Goal: Information Seeking & Learning: Learn about a topic

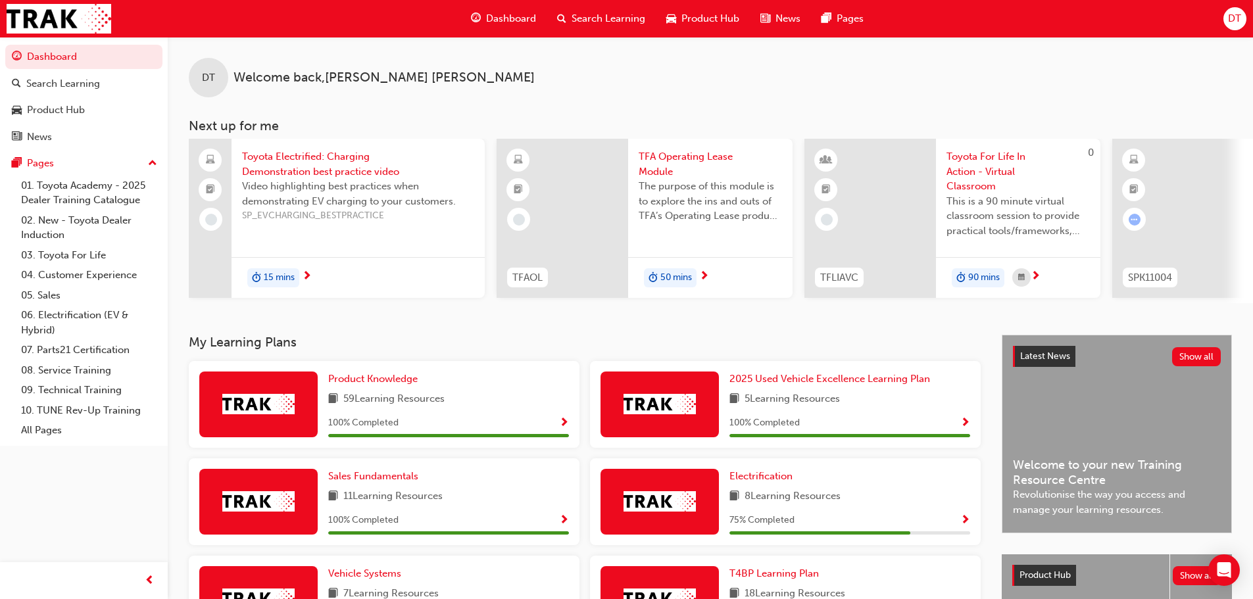
click at [485, 87] on div "DT Welcome back , [PERSON_NAME]" at bounding box center [710, 67] width 1085 height 61
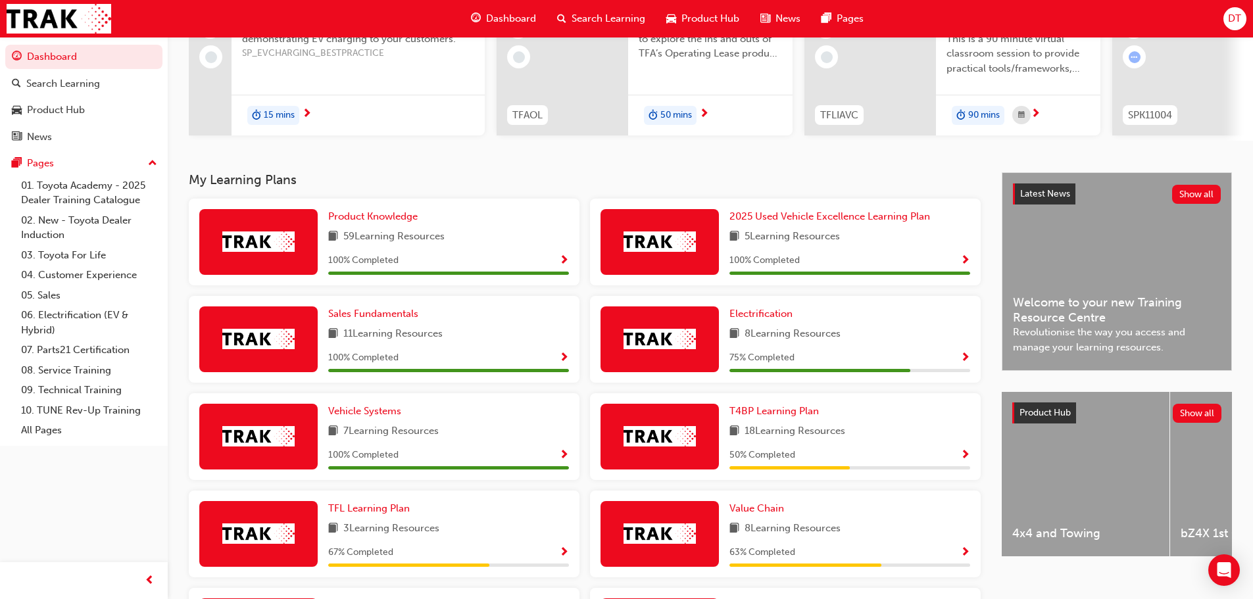
scroll to position [263, 0]
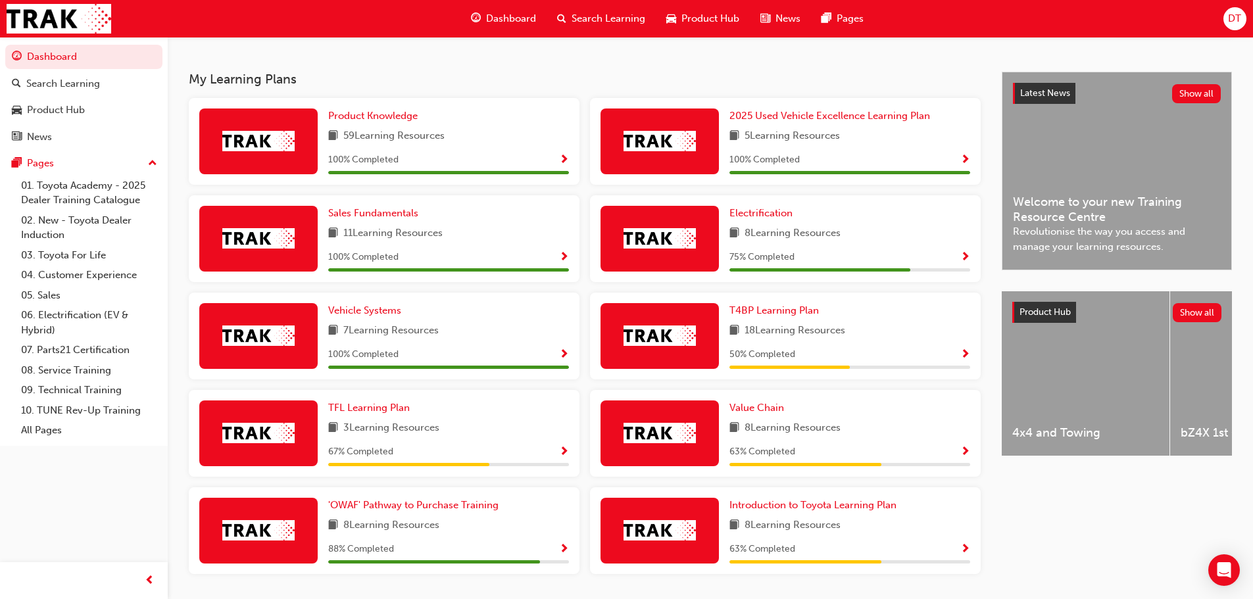
click at [966, 260] on span "Show Progress" at bounding box center [965, 258] width 10 height 12
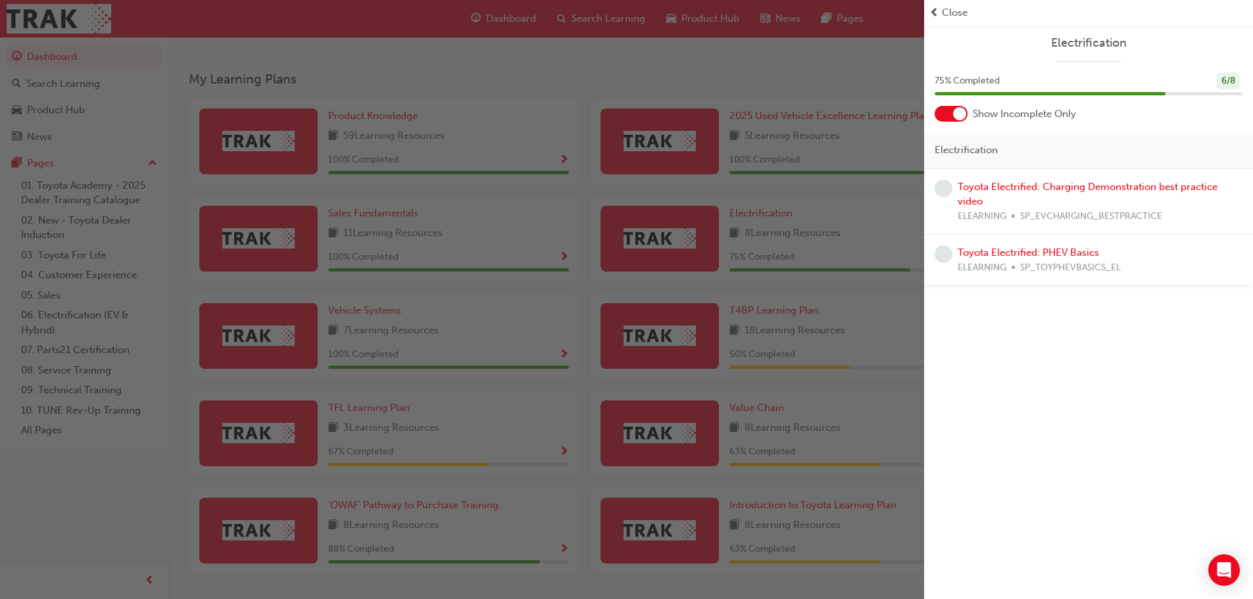
click at [952, 11] on span "Close" at bounding box center [955, 12] width 26 height 15
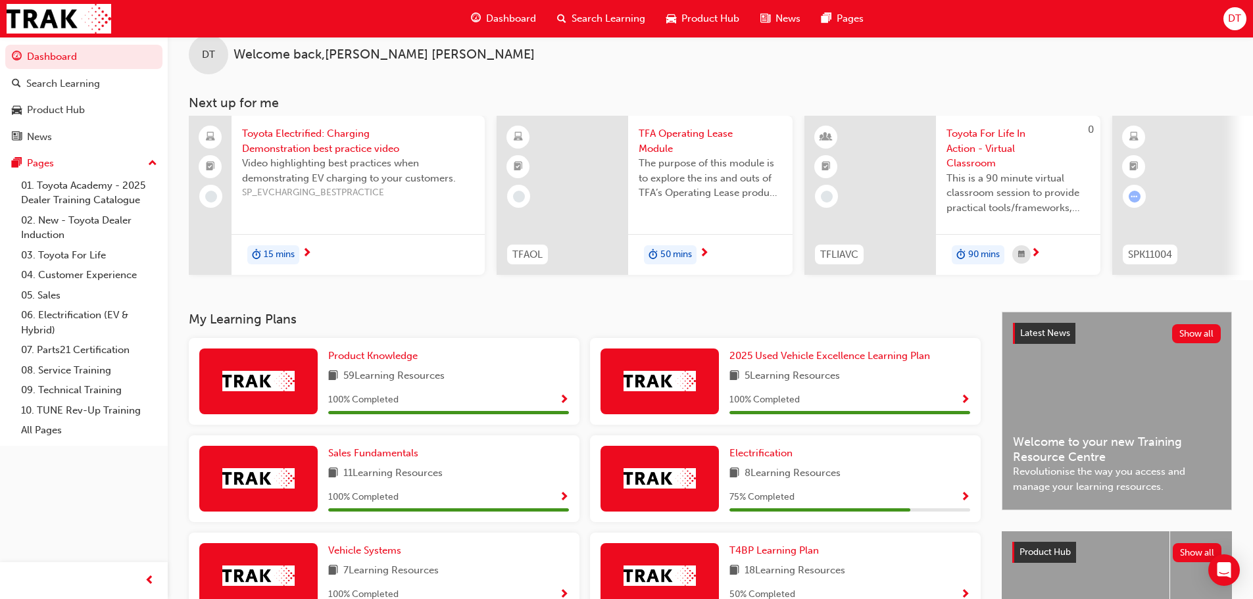
scroll to position [0, 0]
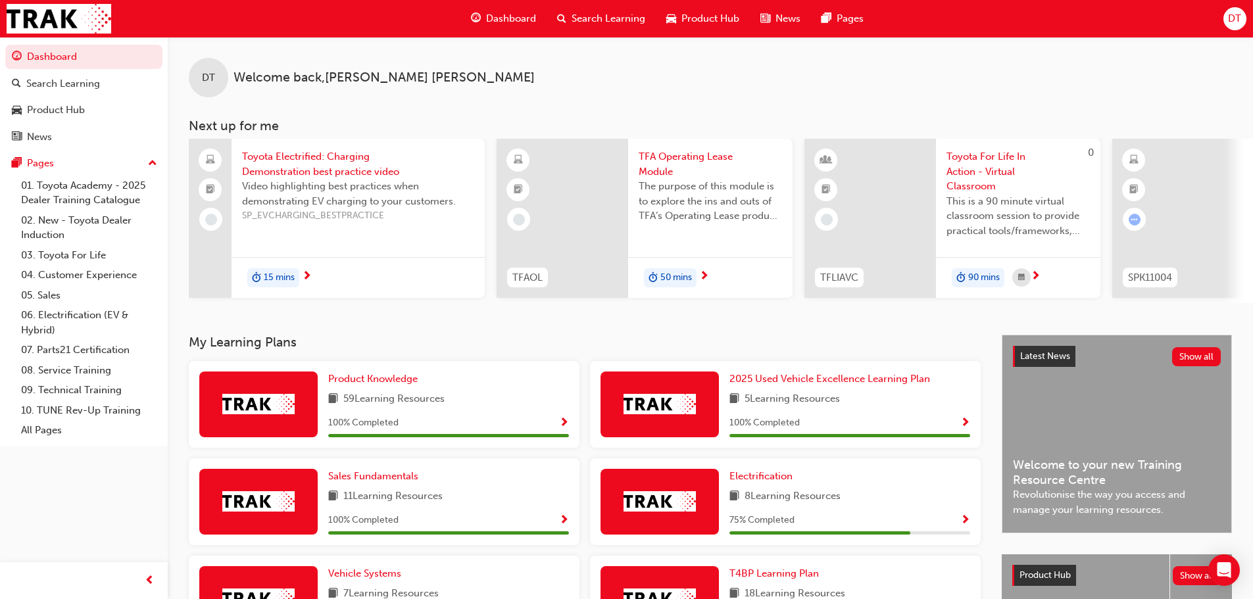
click at [497, 61] on div "DT Welcome back , [PERSON_NAME]" at bounding box center [710, 67] width 1085 height 61
click at [504, 67] on div "DT Welcome back , [PERSON_NAME]" at bounding box center [710, 67] width 1085 height 61
click at [56, 109] on div "Product Hub" at bounding box center [56, 110] width 58 height 15
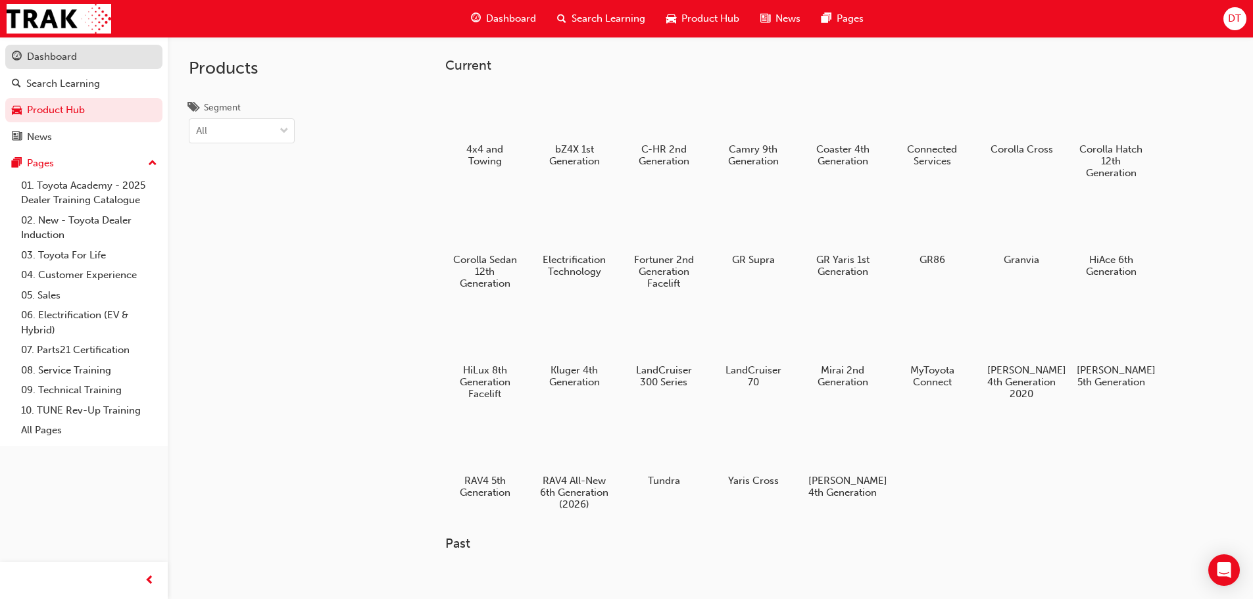
click at [55, 61] on div "Dashboard" at bounding box center [52, 56] width 50 height 15
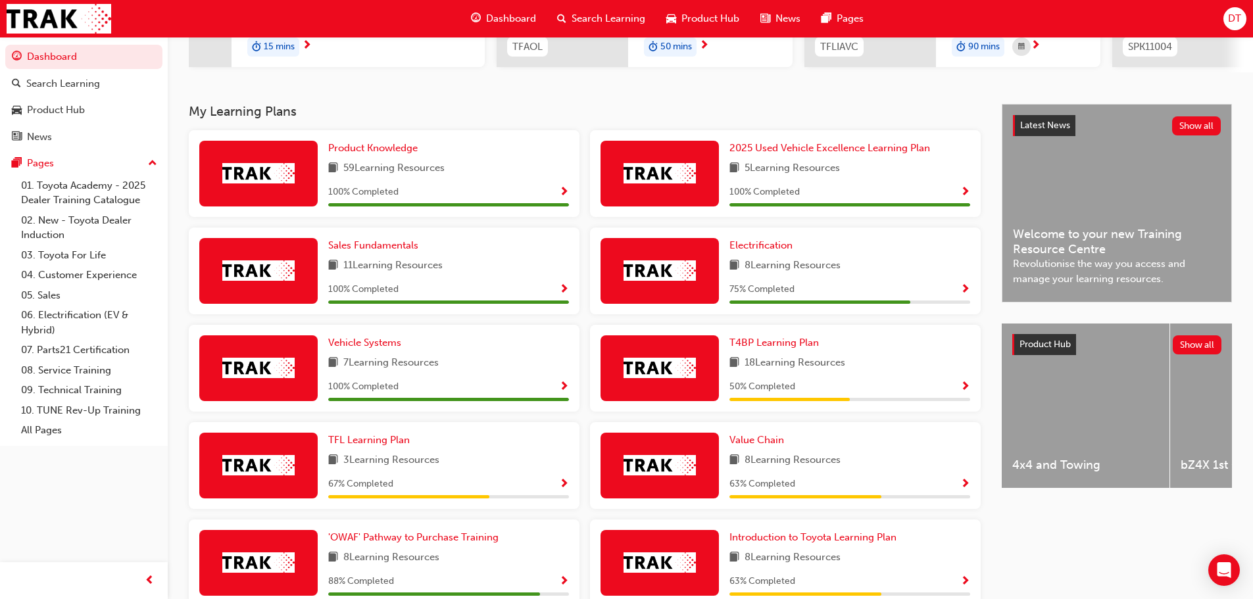
scroll to position [263, 0]
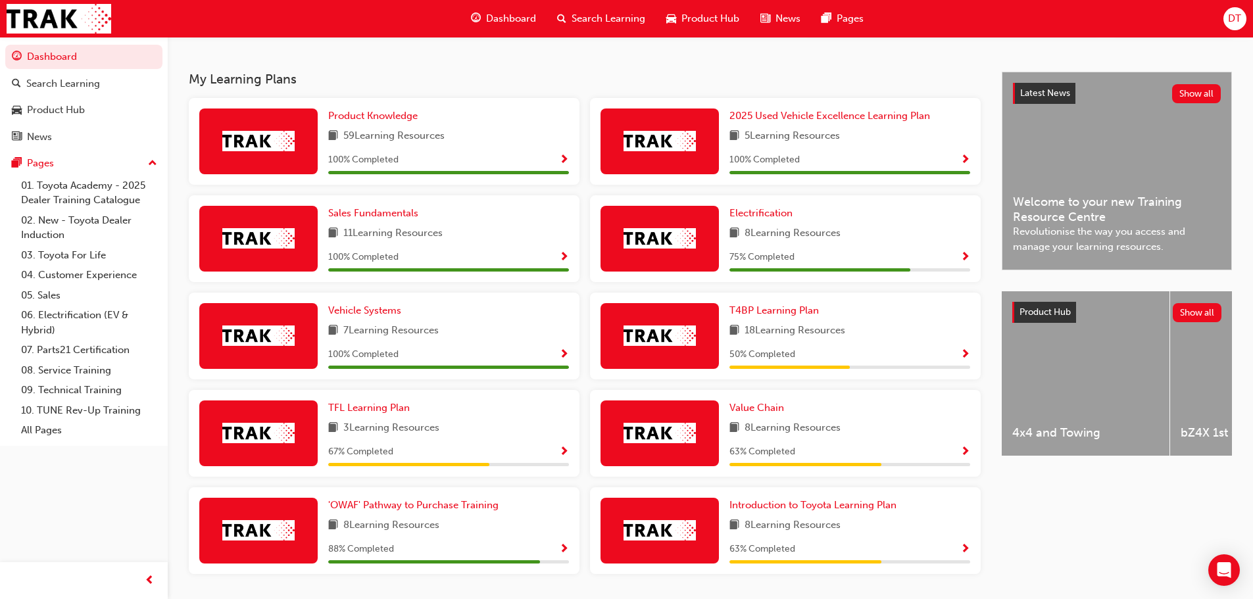
click at [562, 456] on span "Show Progress" at bounding box center [564, 453] width 10 height 12
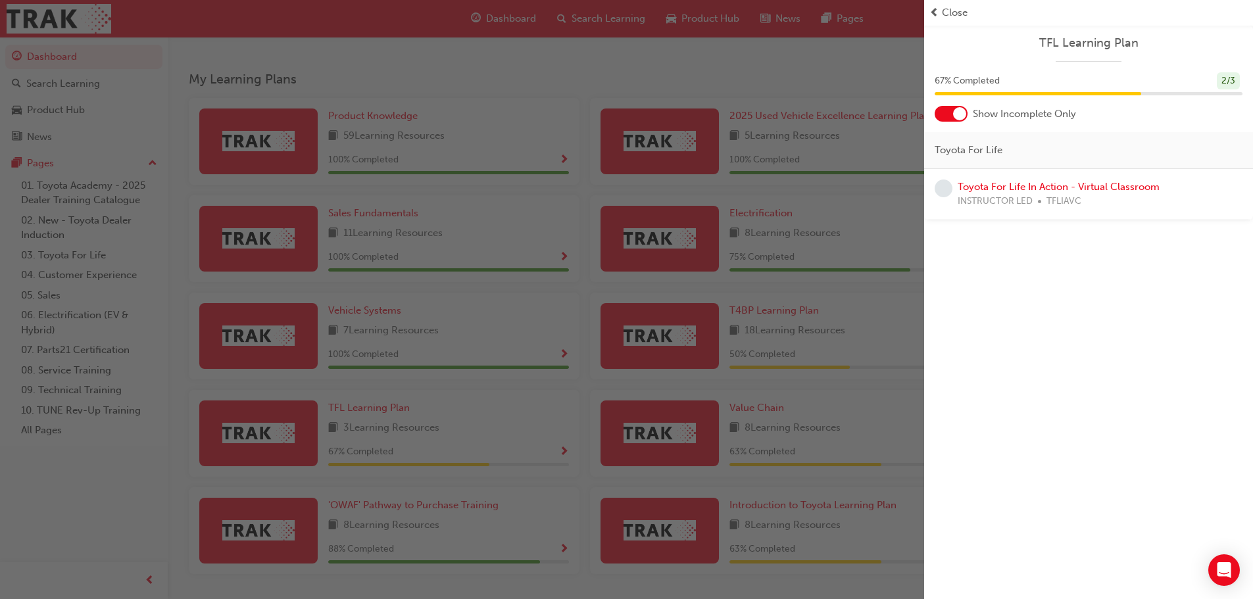
click at [964, 11] on span "Close" at bounding box center [955, 12] width 26 height 15
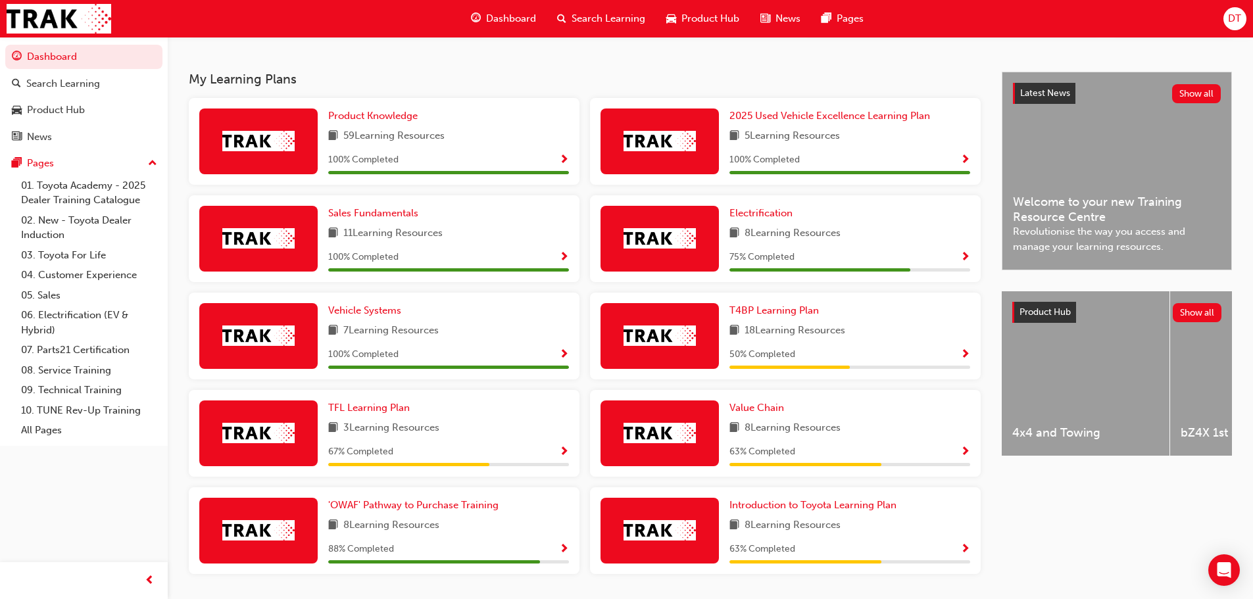
click at [963, 454] on span "Show Progress" at bounding box center [965, 453] width 10 height 12
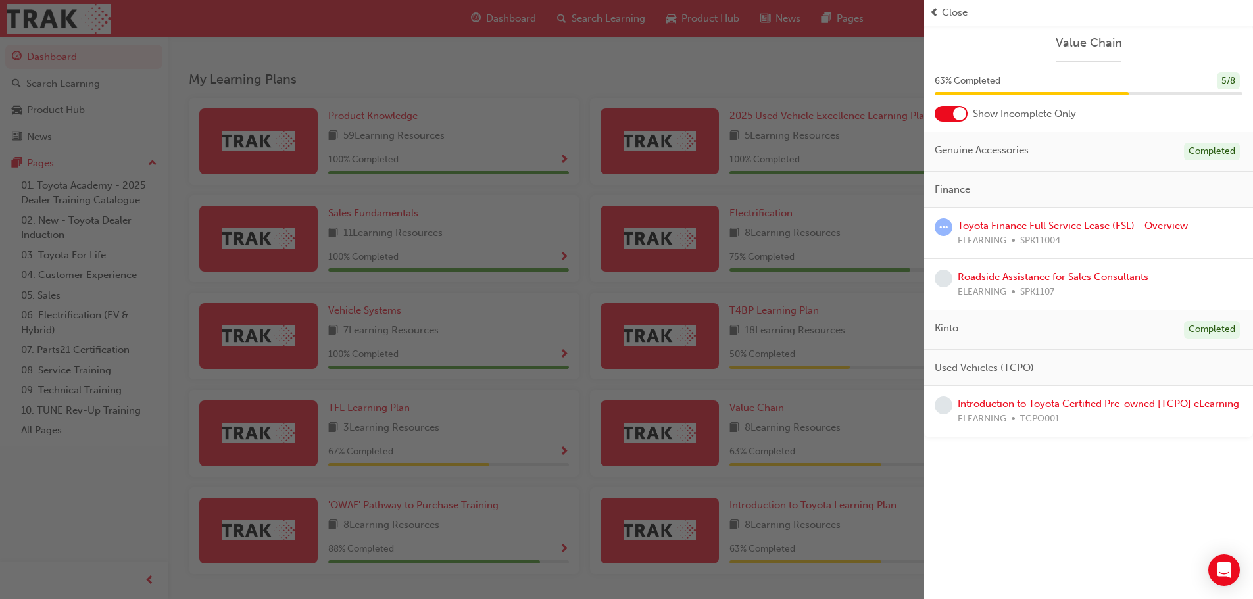
click at [957, 115] on div at bounding box center [959, 113] width 13 height 13
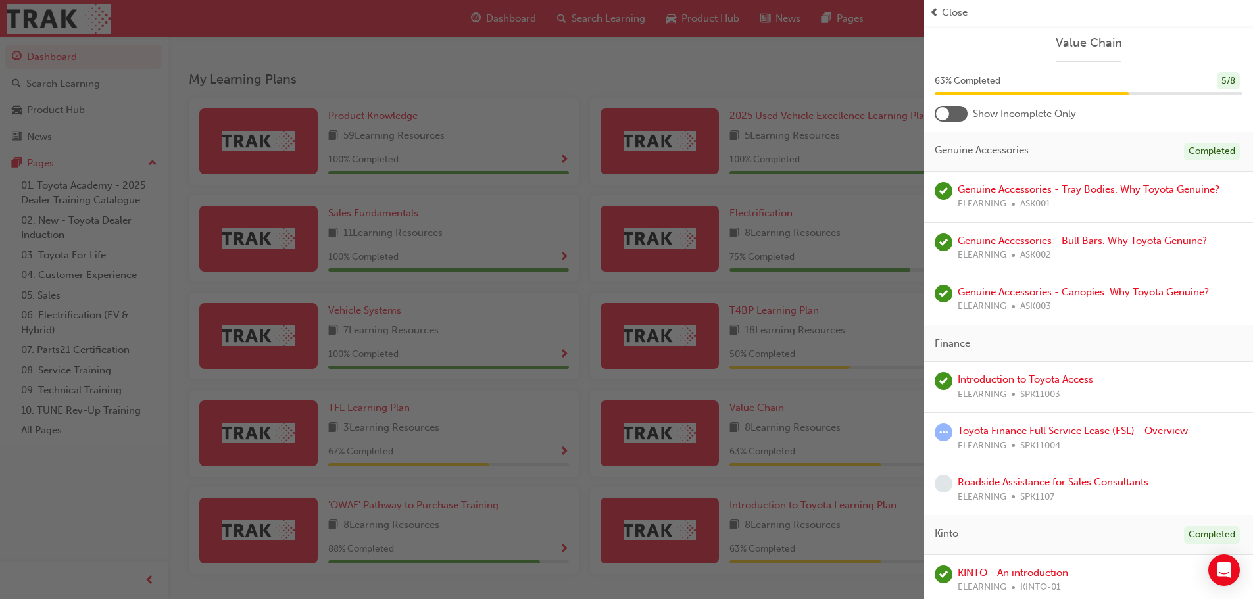
click at [957, 115] on div at bounding box center [951, 114] width 33 height 16
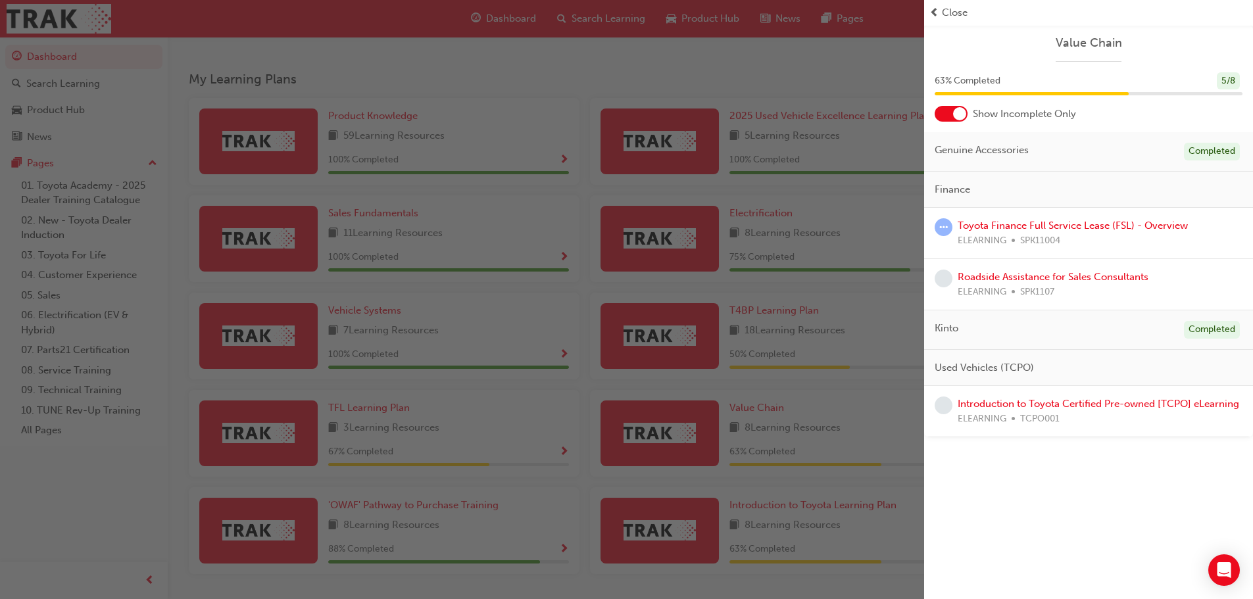
click at [951, 11] on span "Close" at bounding box center [955, 12] width 26 height 15
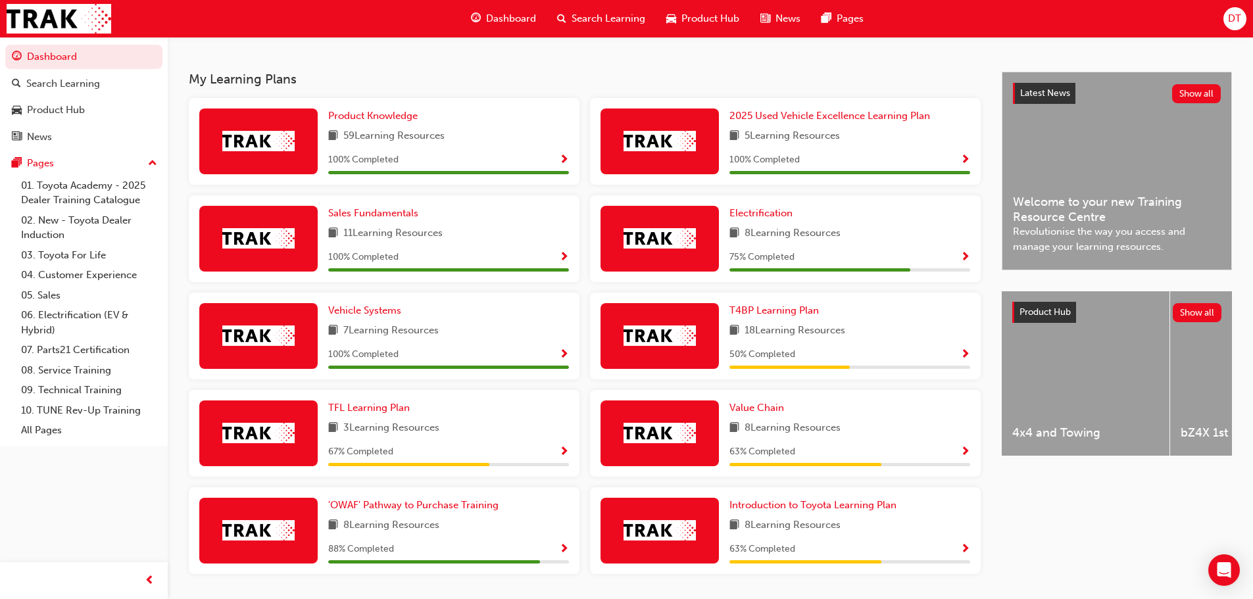
scroll to position [308, 0]
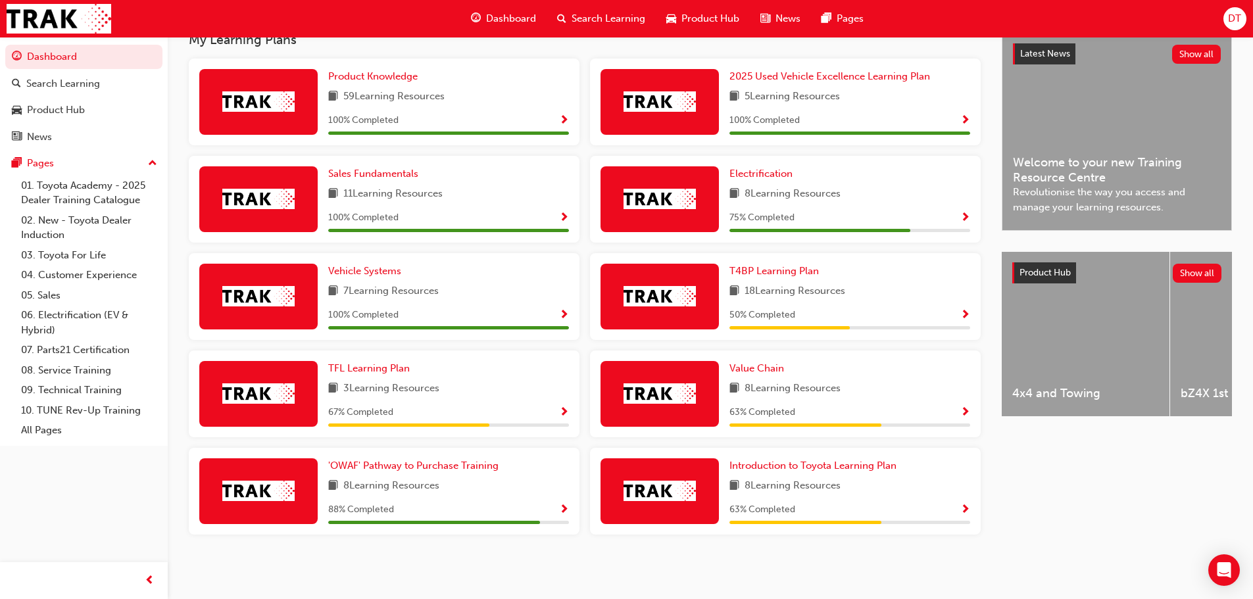
click at [964, 410] on span "Show Progress" at bounding box center [965, 413] width 10 height 12
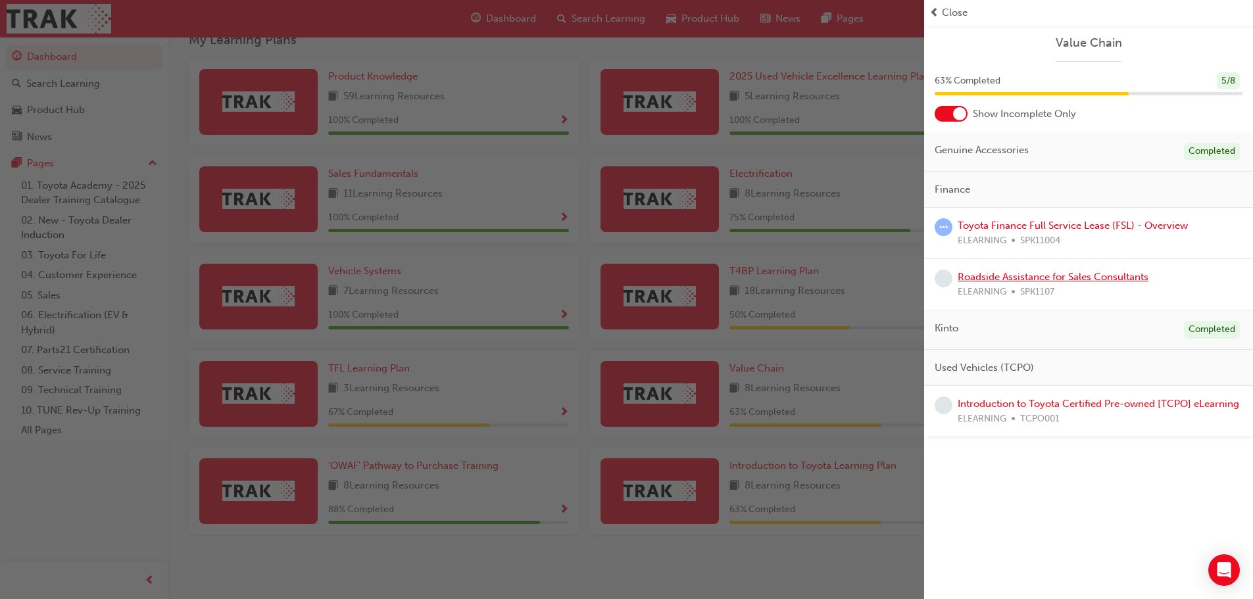
click at [1050, 280] on link "Roadside Assistance for Sales Consultants" at bounding box center [1053, 277] width 191 height 12
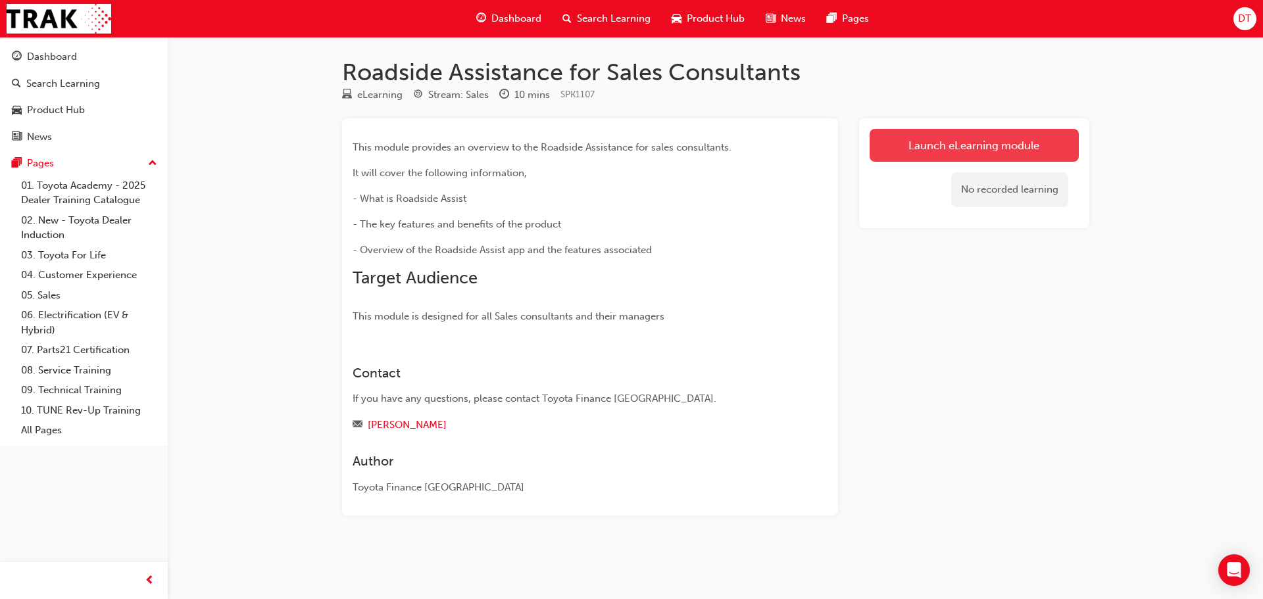
click at [962, 149] on link "Launch eLearning module" at bounding box center [974, 145] width 209 height 33
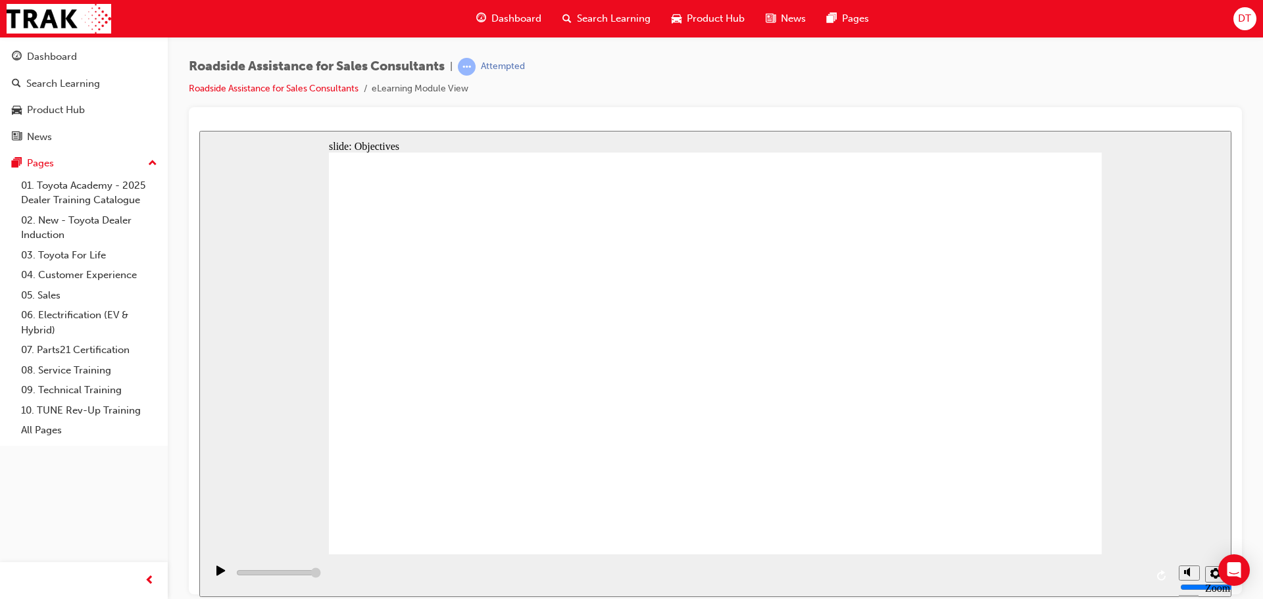
click at [1103, 283] on div "slide: 2 Page 2 of 9 Previous page Open Menu Help Save and Exit Toyota Access f…" at bounding box center [715, 363] width 1032 height 466
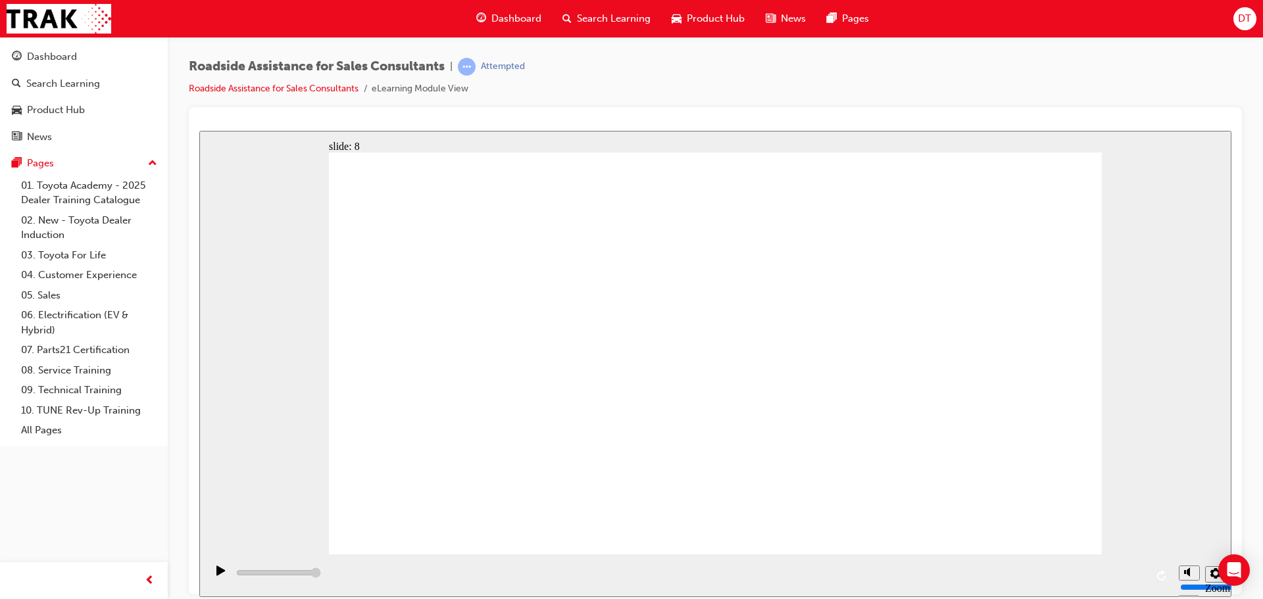
type input "23000"
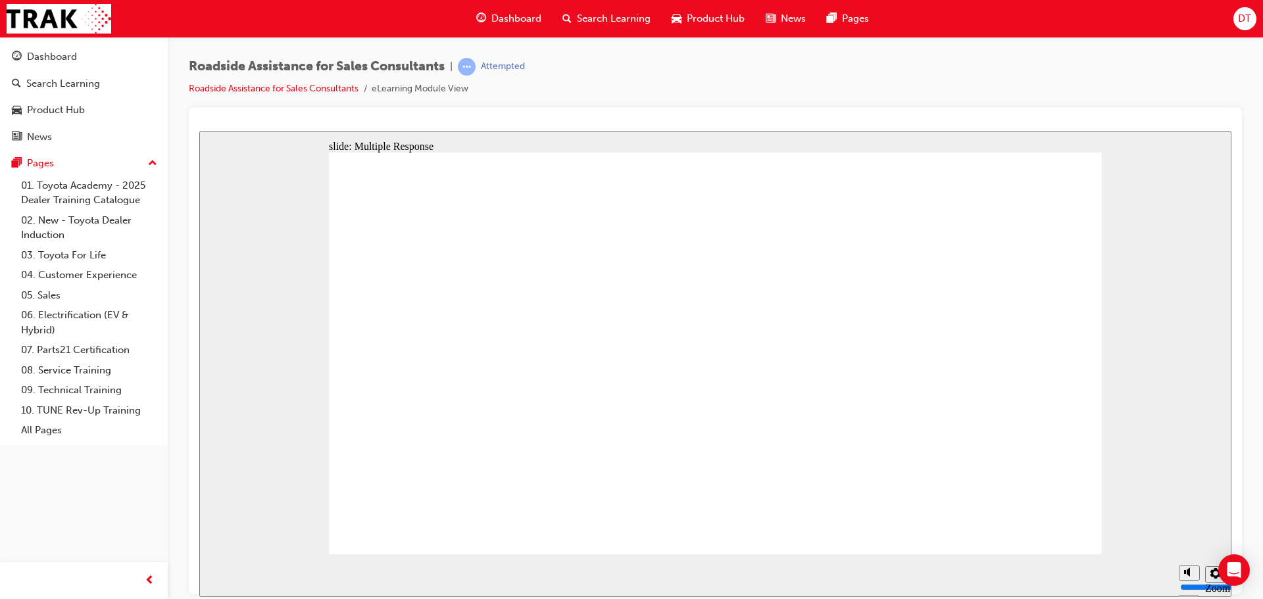
checkbox input "true"
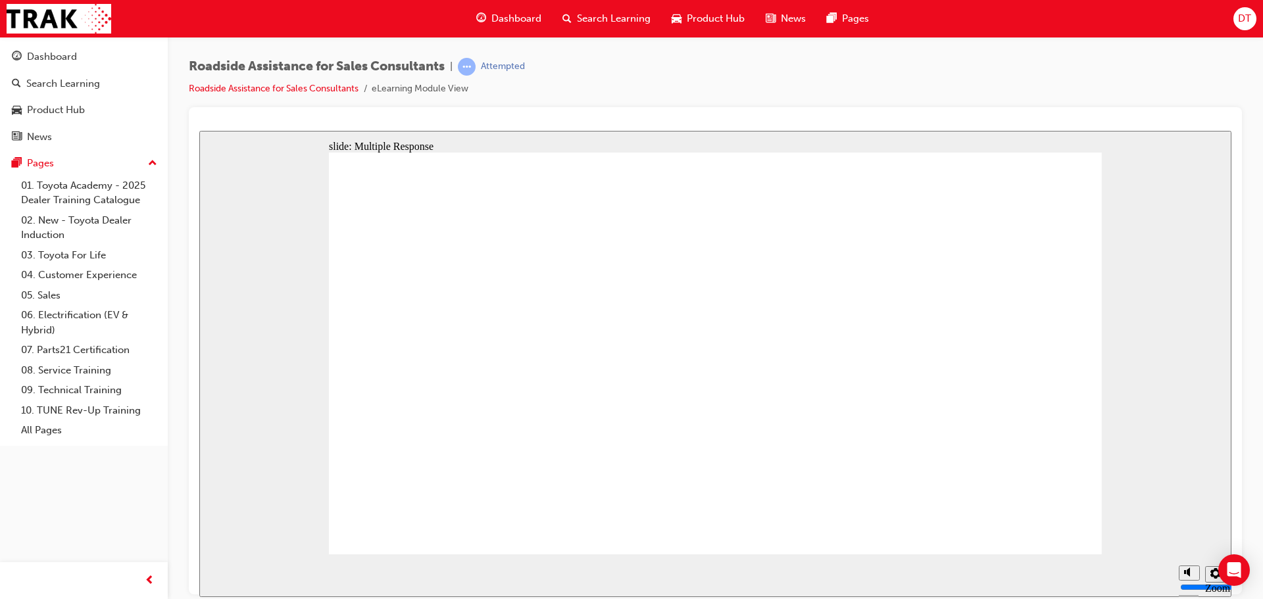
checkbox input "true"
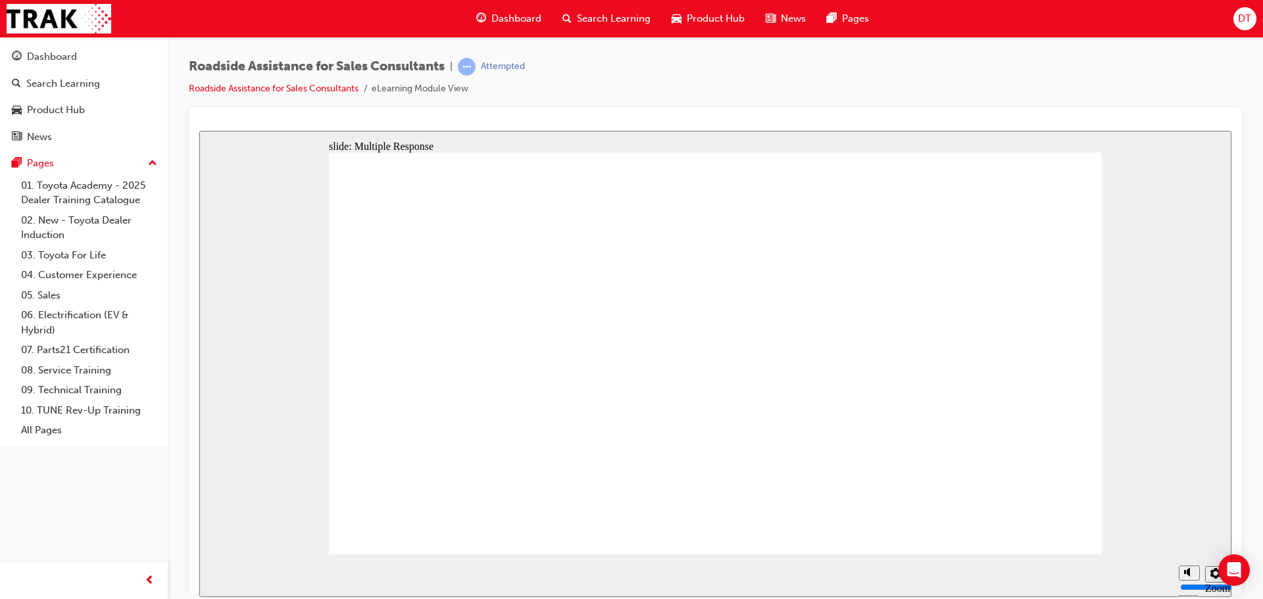
checkbox input "true"
checkbox input "false"
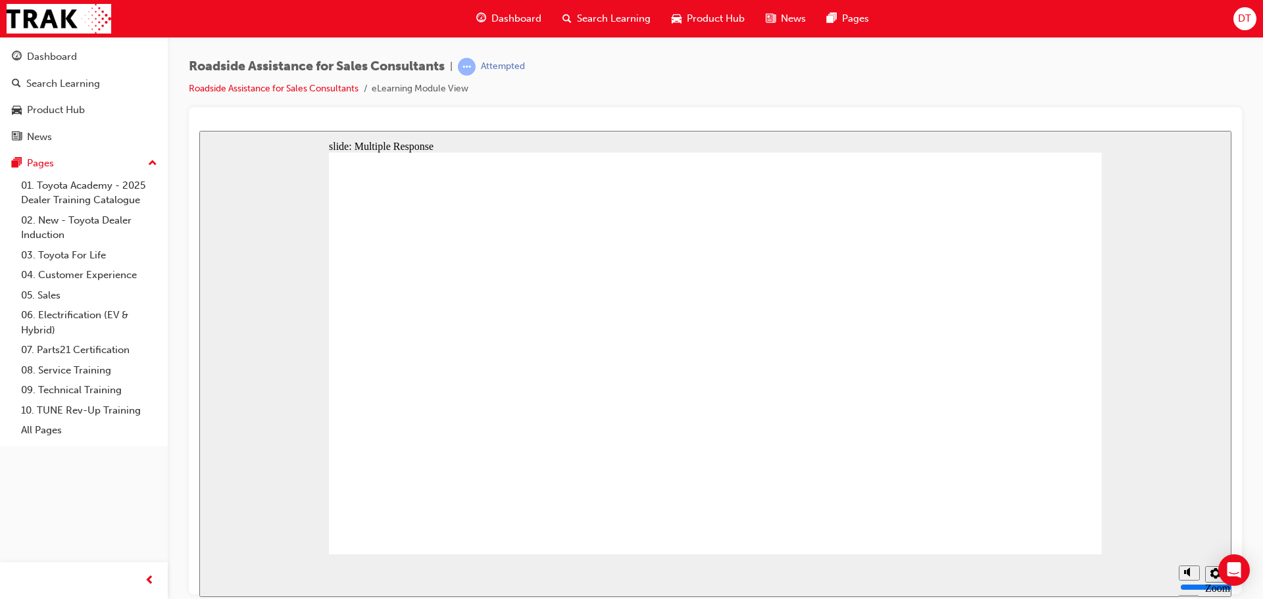
checkbox input "true"
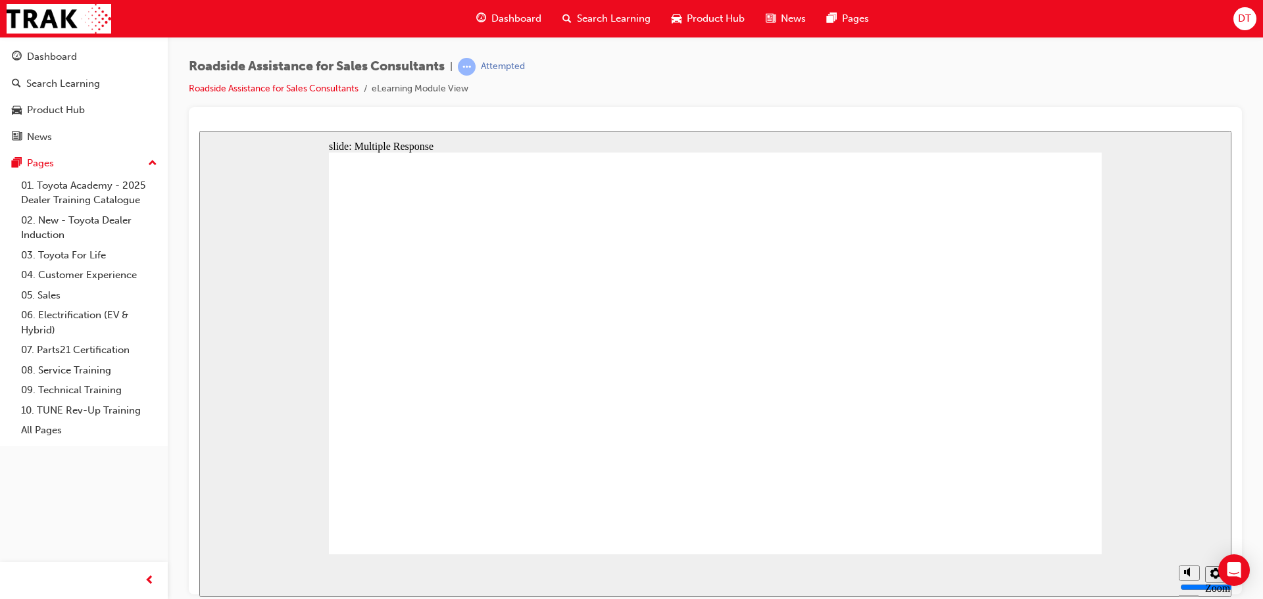
checkbox input "true"
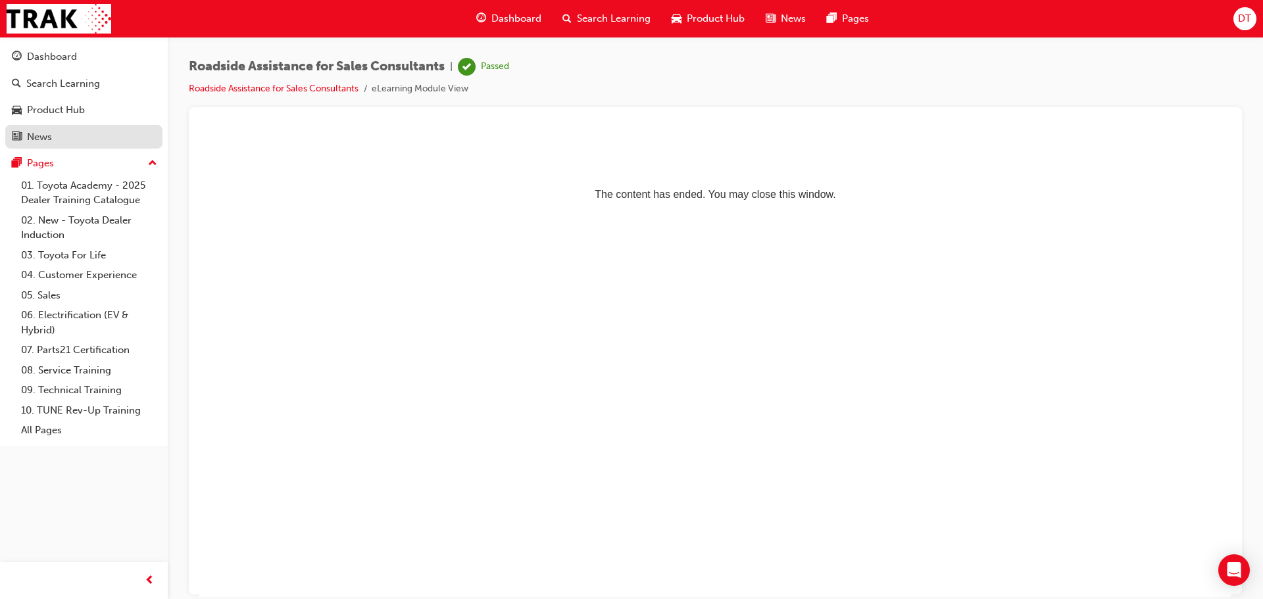
drag, startPoint x: 57, startPoint y: 160, endPoint x: 51, endPoint y: 140, distance: 20.6
click at [57, 160] on div "Pages" at bounding box center [84, 163] width 144 height 16
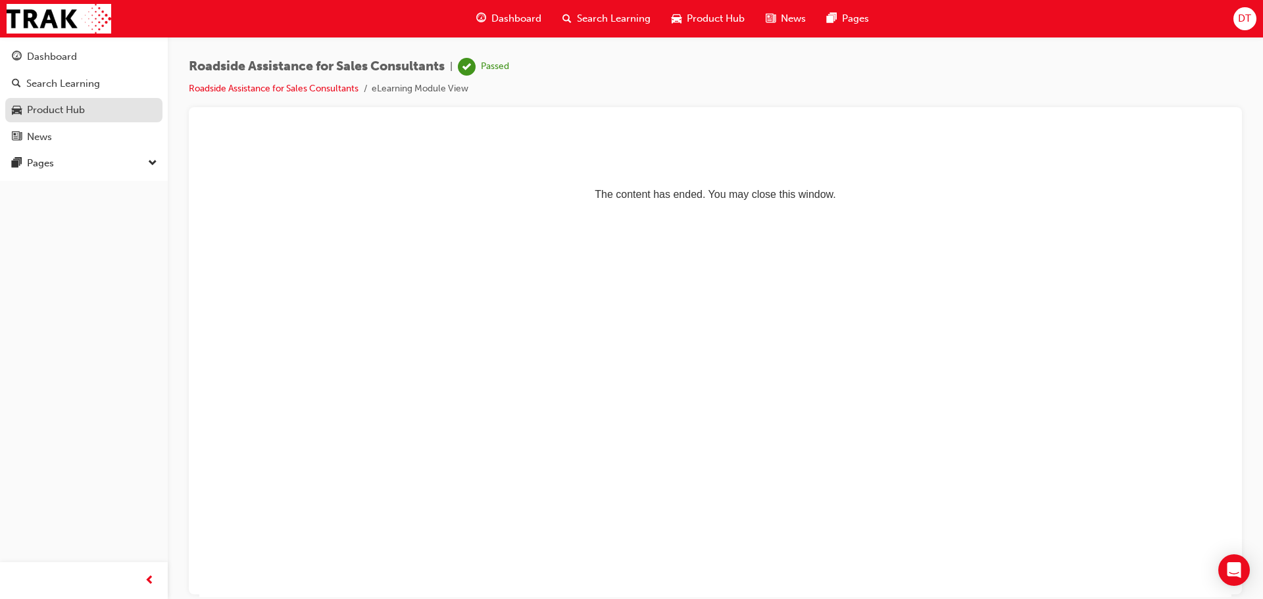
click at [55, 112] on div "Product Hub" at bounding box center [56, 110] width 58 height 15
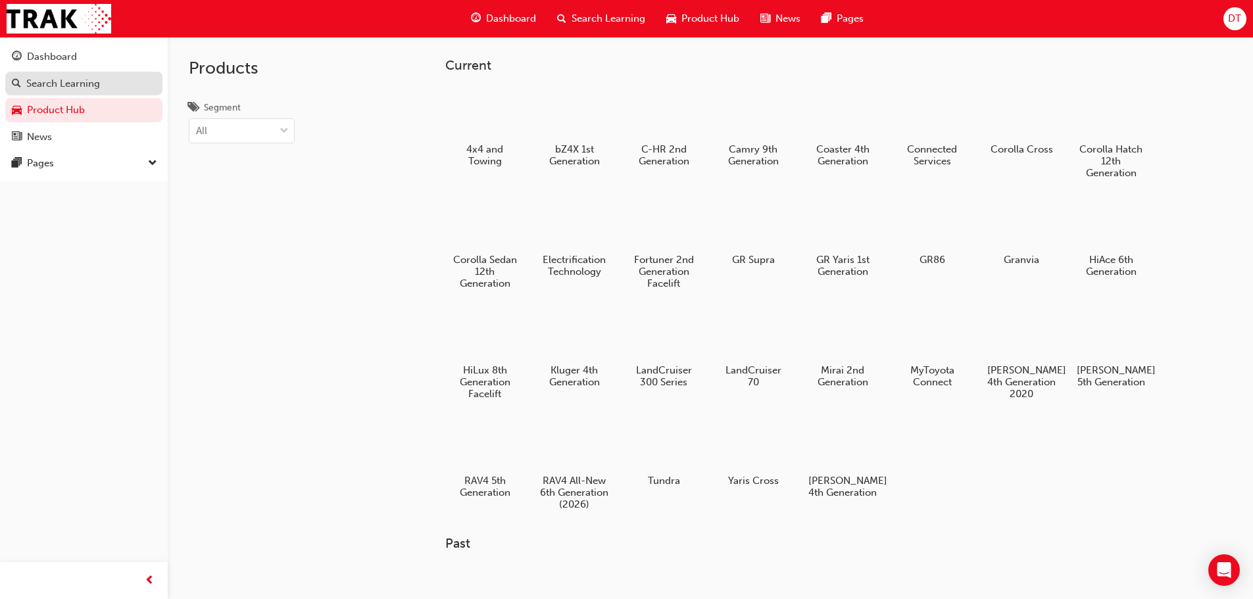
click at [74, 74] on link "Search Learning" at bounding box center [83, 84] width 157 height 24
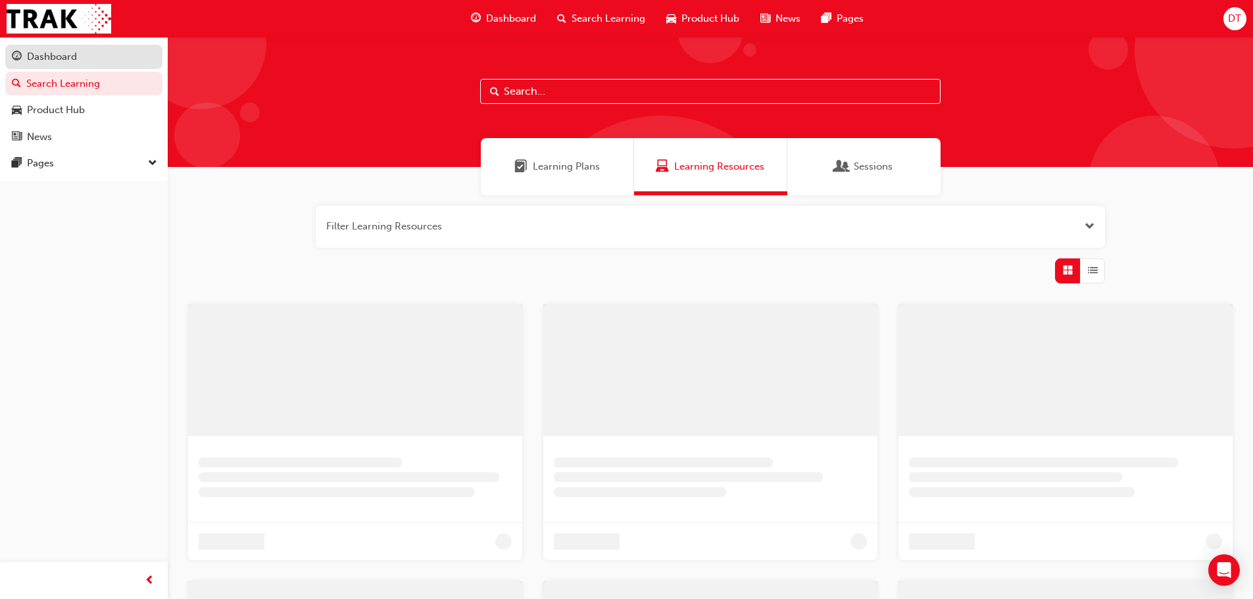
click at [53, 52] on div "Dashboard" at bounding box center [52, 56] width 50 height 15
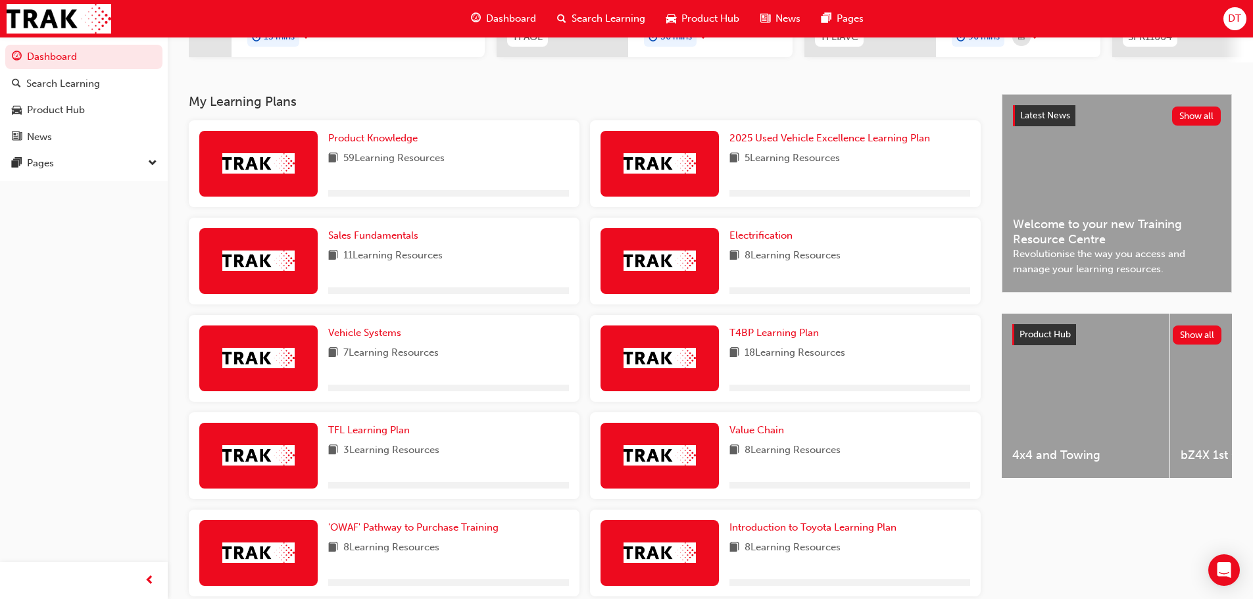
scroll to position [263, 0]
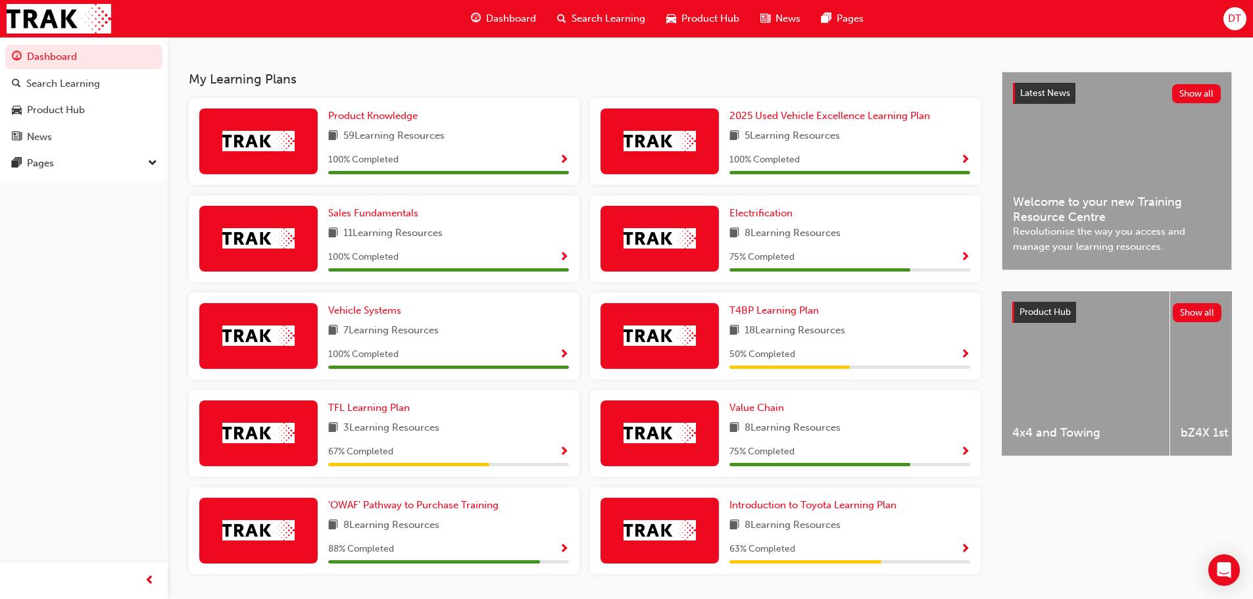
click at [968, 453] on span "Show Progress" at bounding box center [965, 453] width 10 height 12
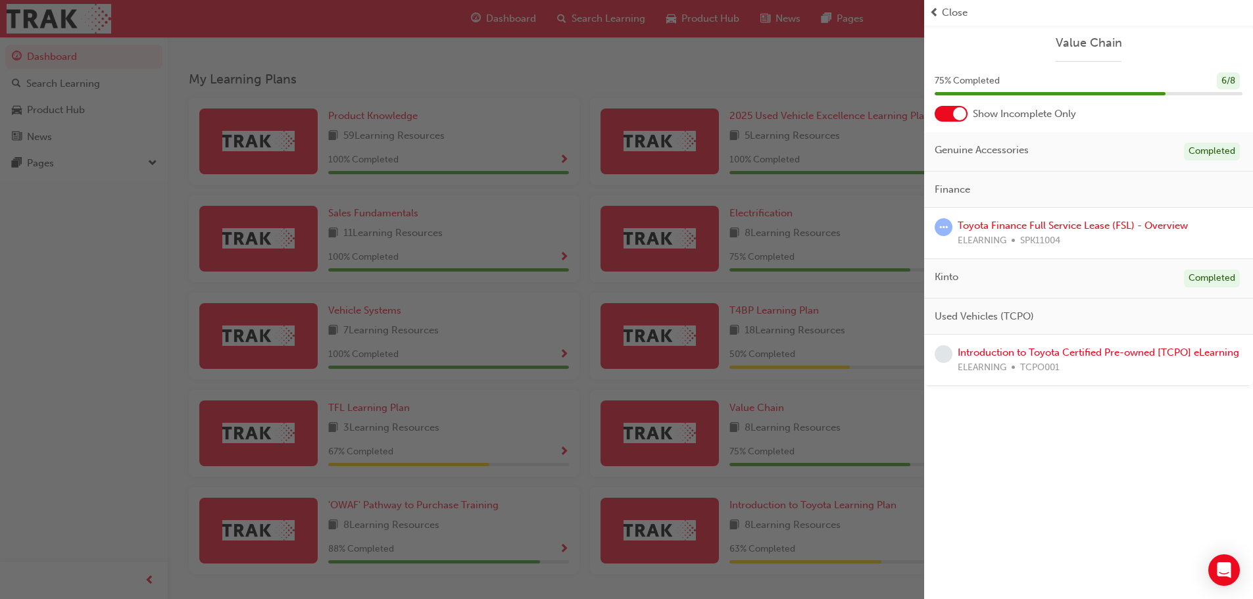
click at [948, 14] on span "Close" at bounding box center [955, 12] width 26 height 15
